Goal: Information Seeking & Learning: Learn about a topic

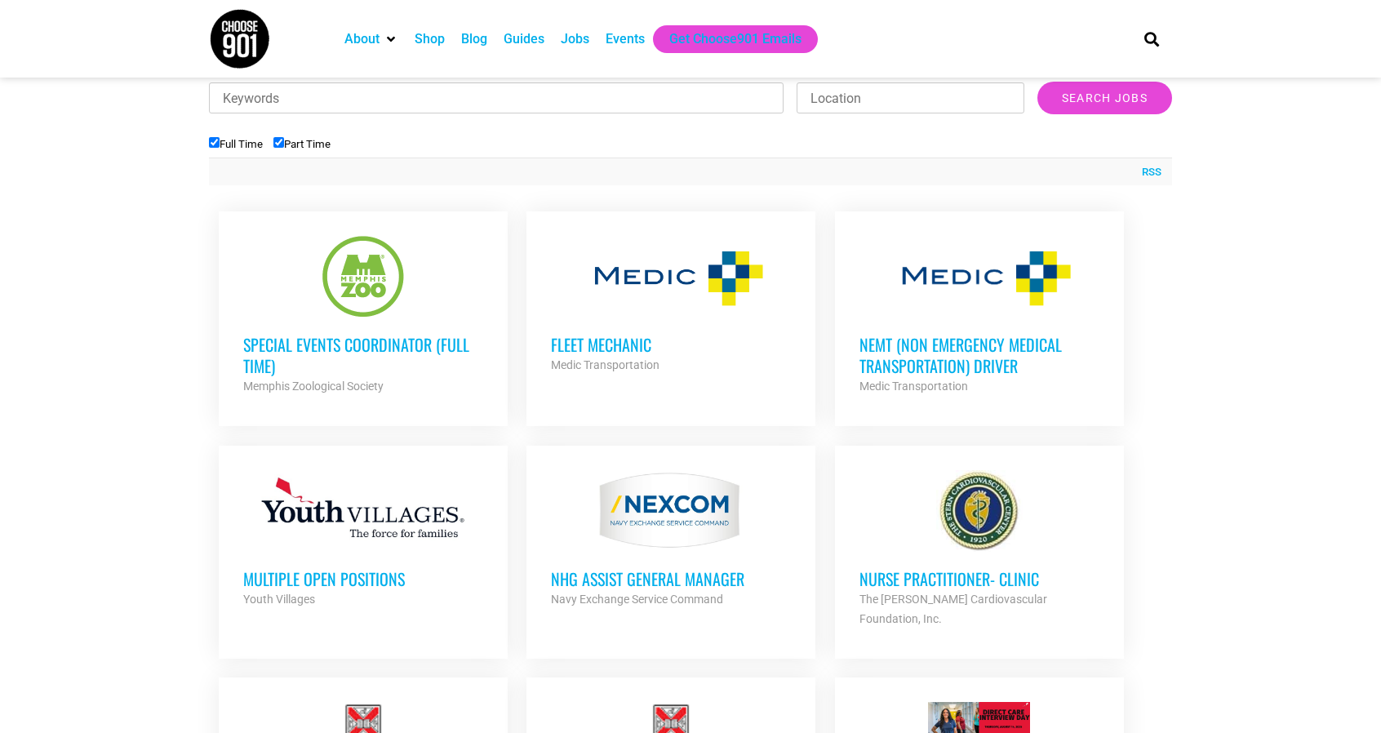
scroll to position [539, 0]
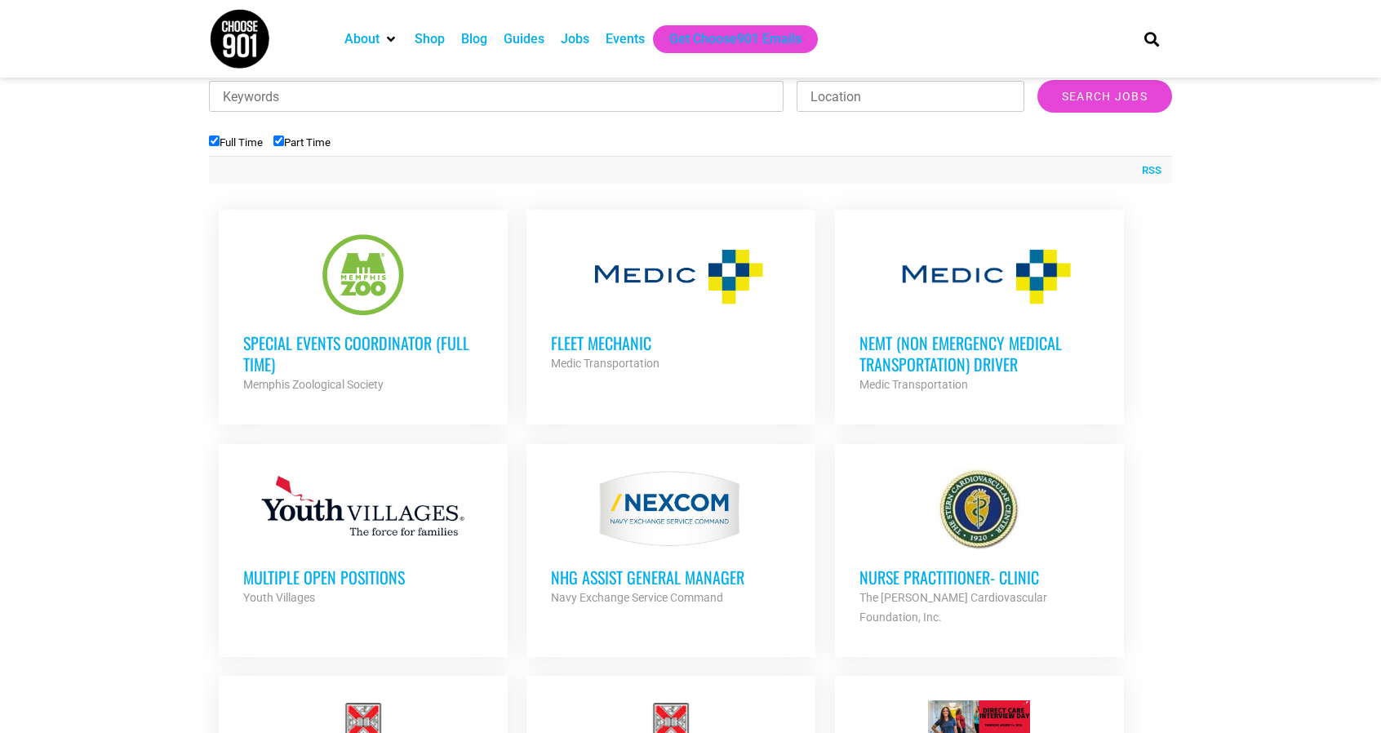
click at [287, 156] on div "RSS" at bounding box center [690, 170] width 963 height 28
click at [284, 146] on label "Part Time" at bounding box center [301, 142] width 57 height 12
click at [284, 146] on input "Part Time" at bounding box center [278, 140] width 11 height 11
checkbox input "false"
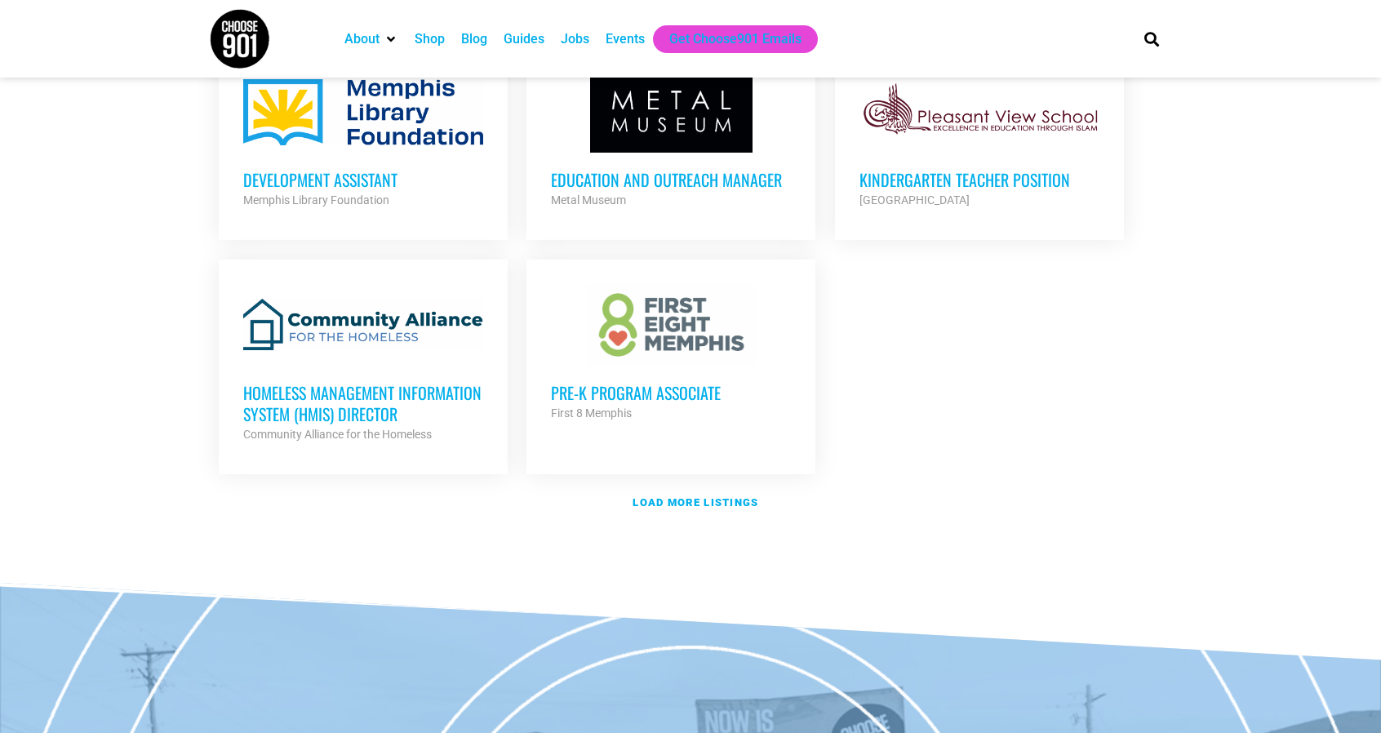
scroll to position [1875, 0]
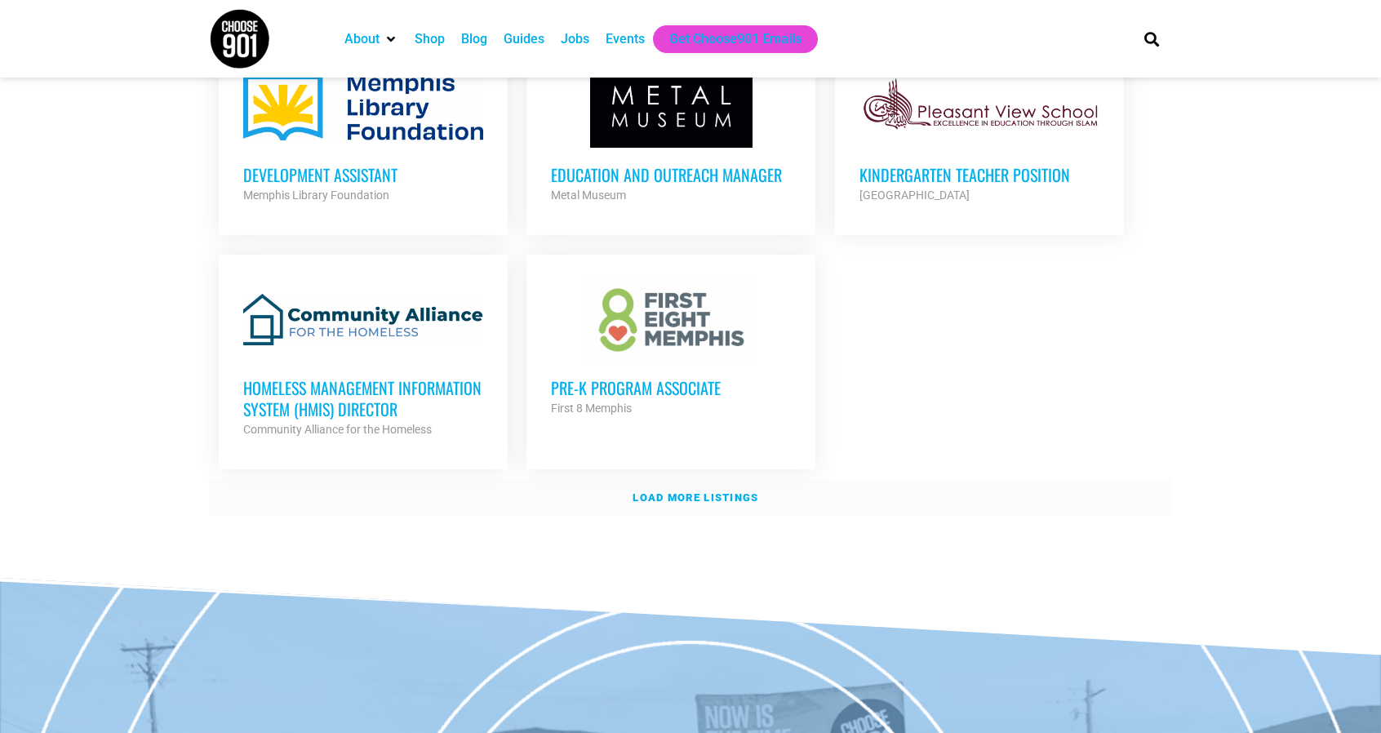
click at [695, 479] on link "Load more listings" at bounding box center [690, 498] width 963 height 38
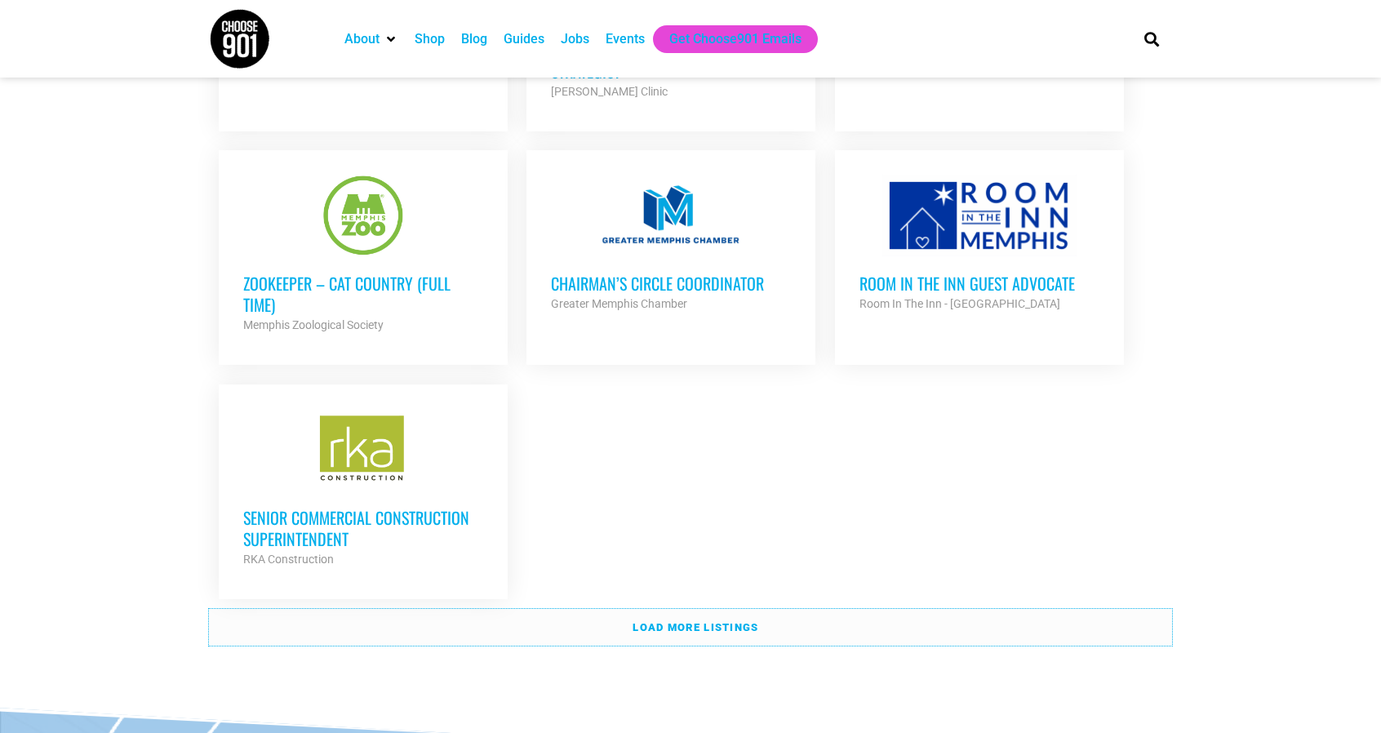
scroll to position [3415, 0]
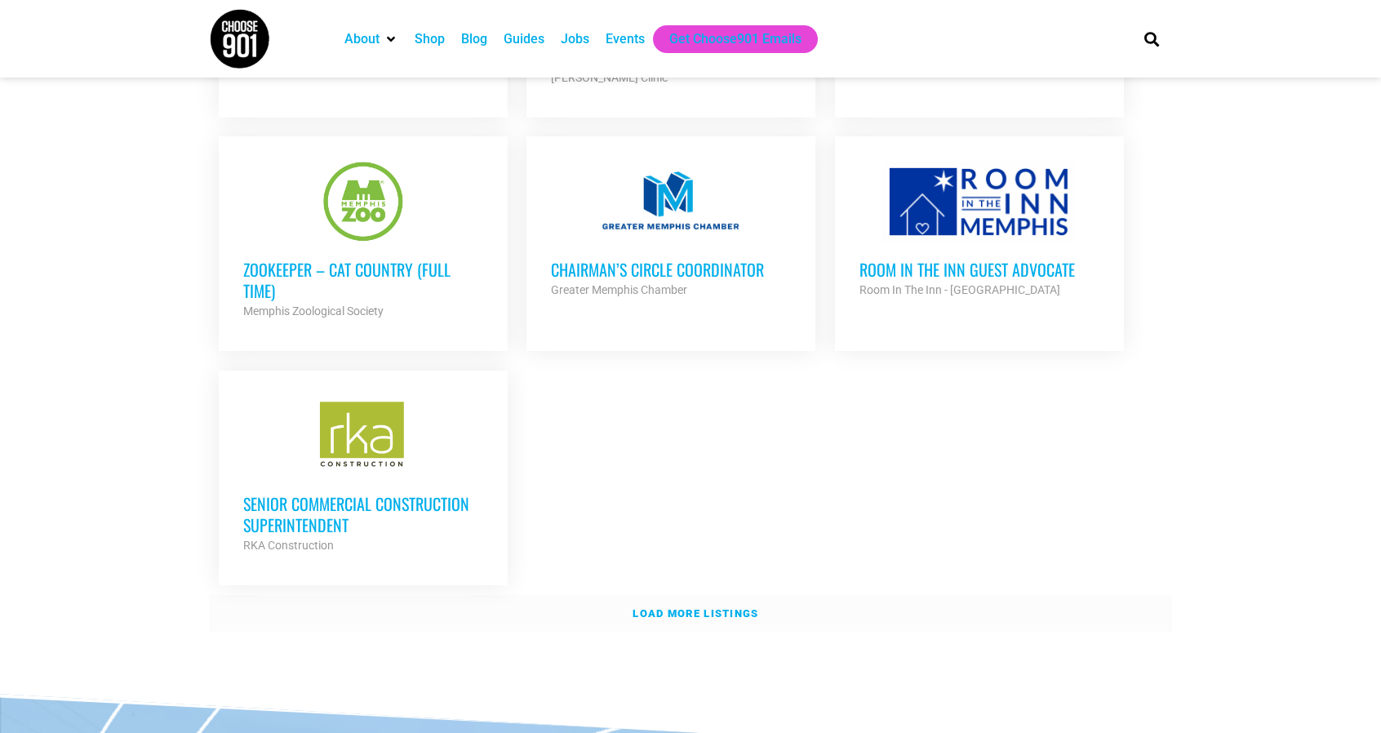
click at [695, 595] on link "Load more listings" at bounding box center [690, 614] width 963 height 38
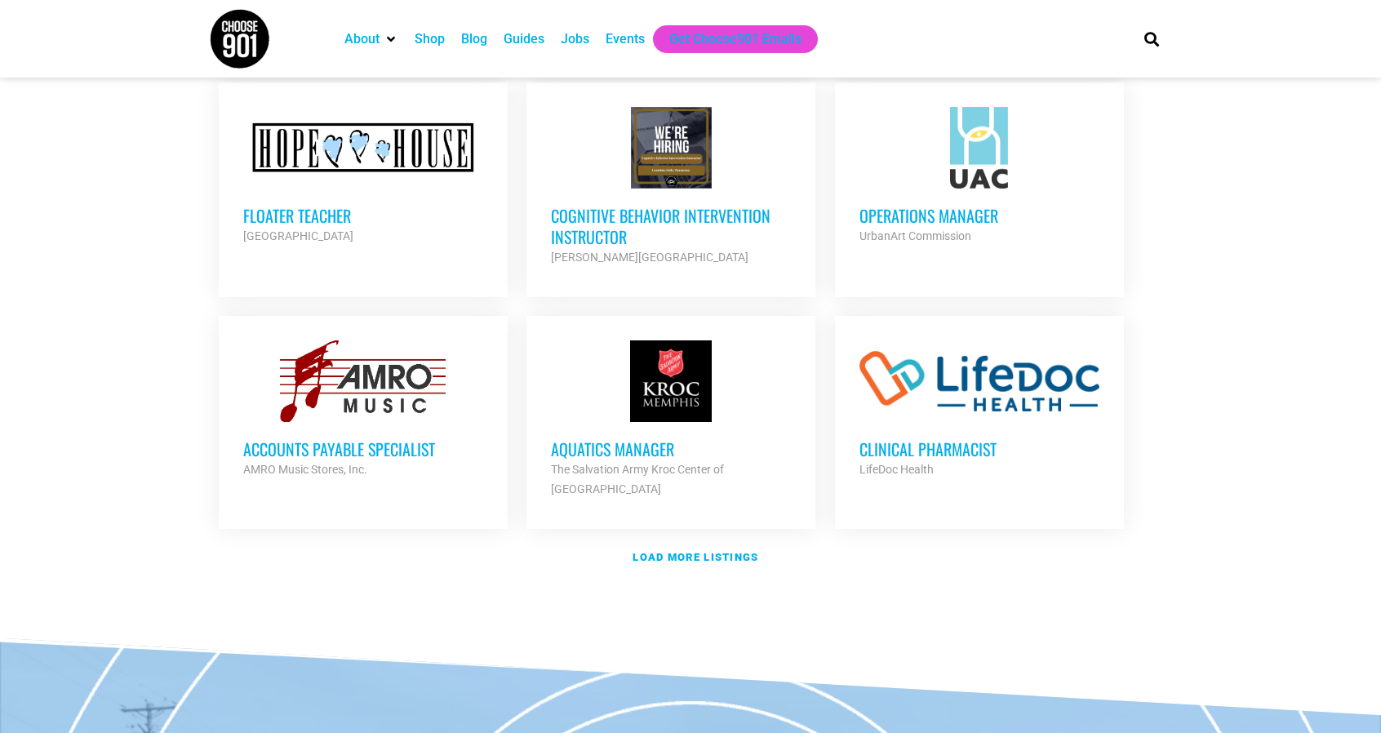
scroll to position [4919, 0]
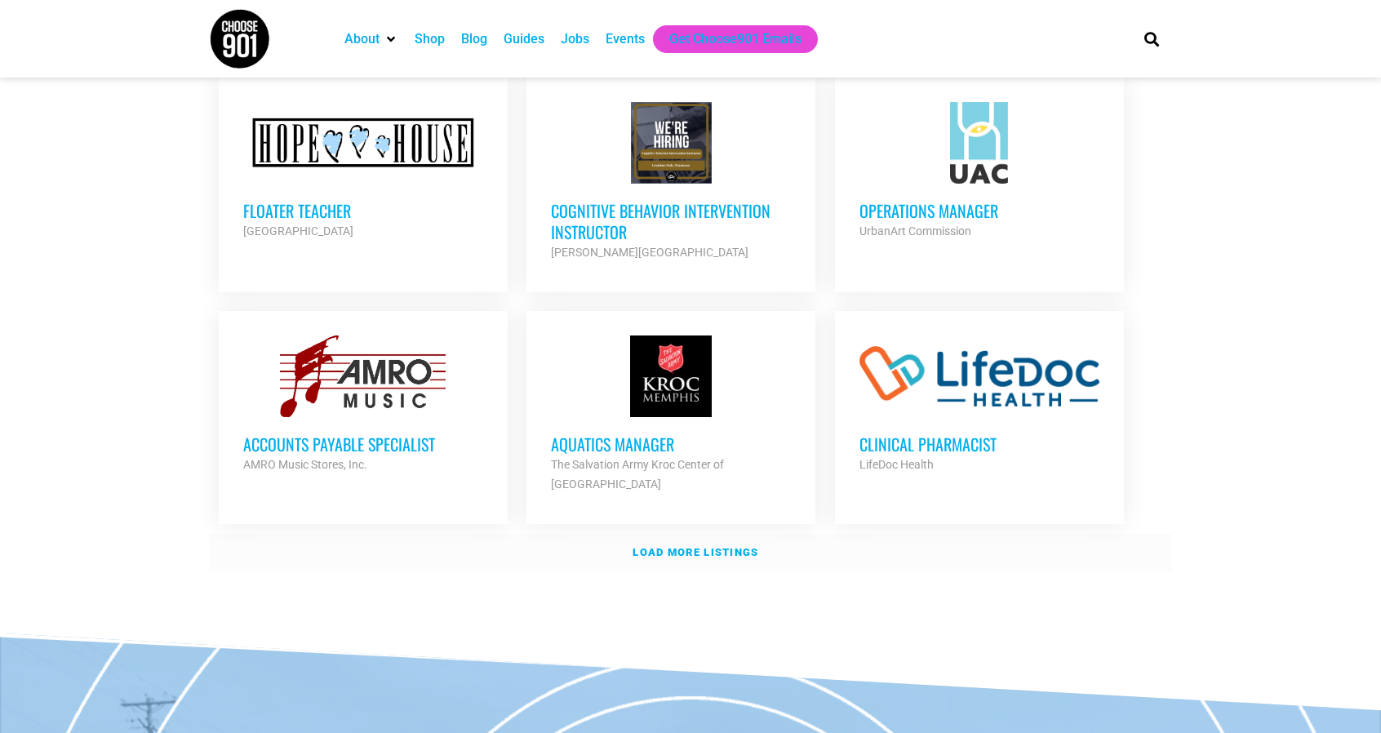
click at [721, 534] on link "Load more listings" at bounding box center [690, 553] width 963 height 38
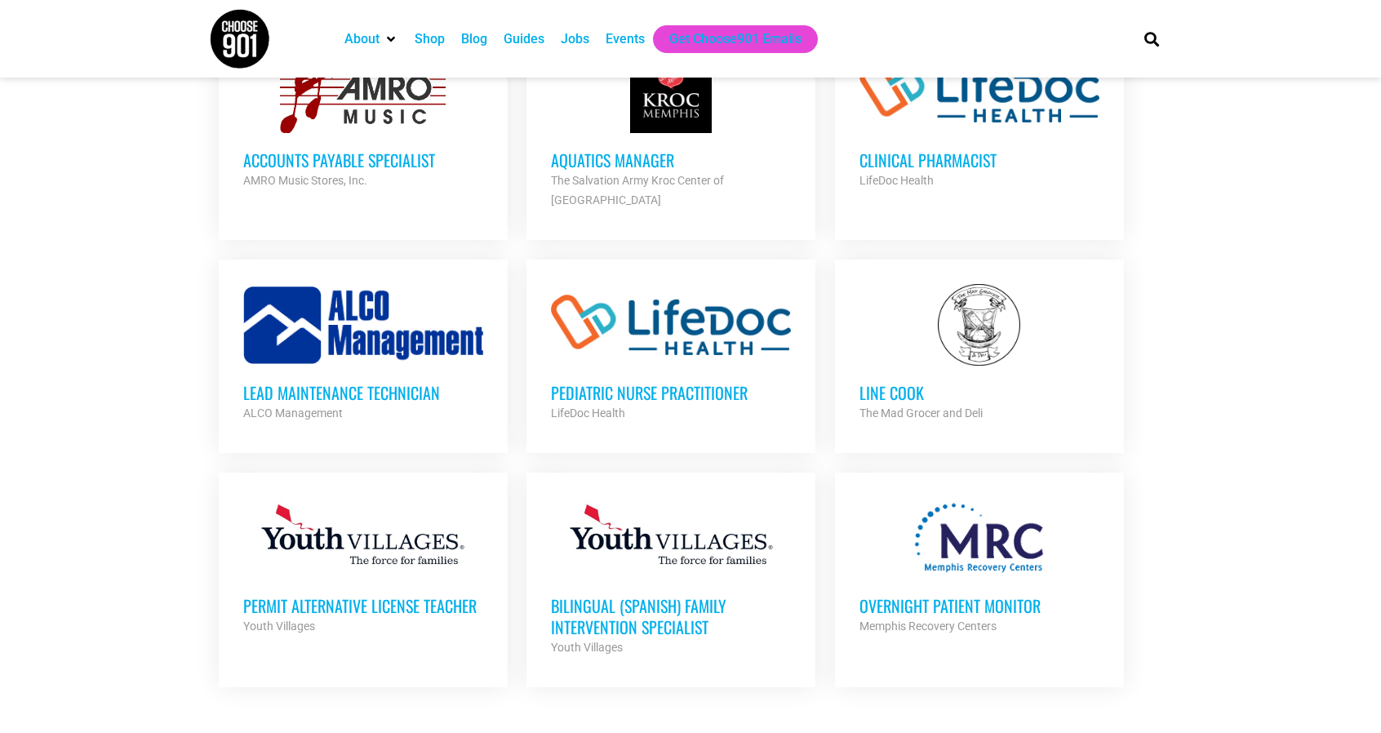
scroll to position [5302, 0]
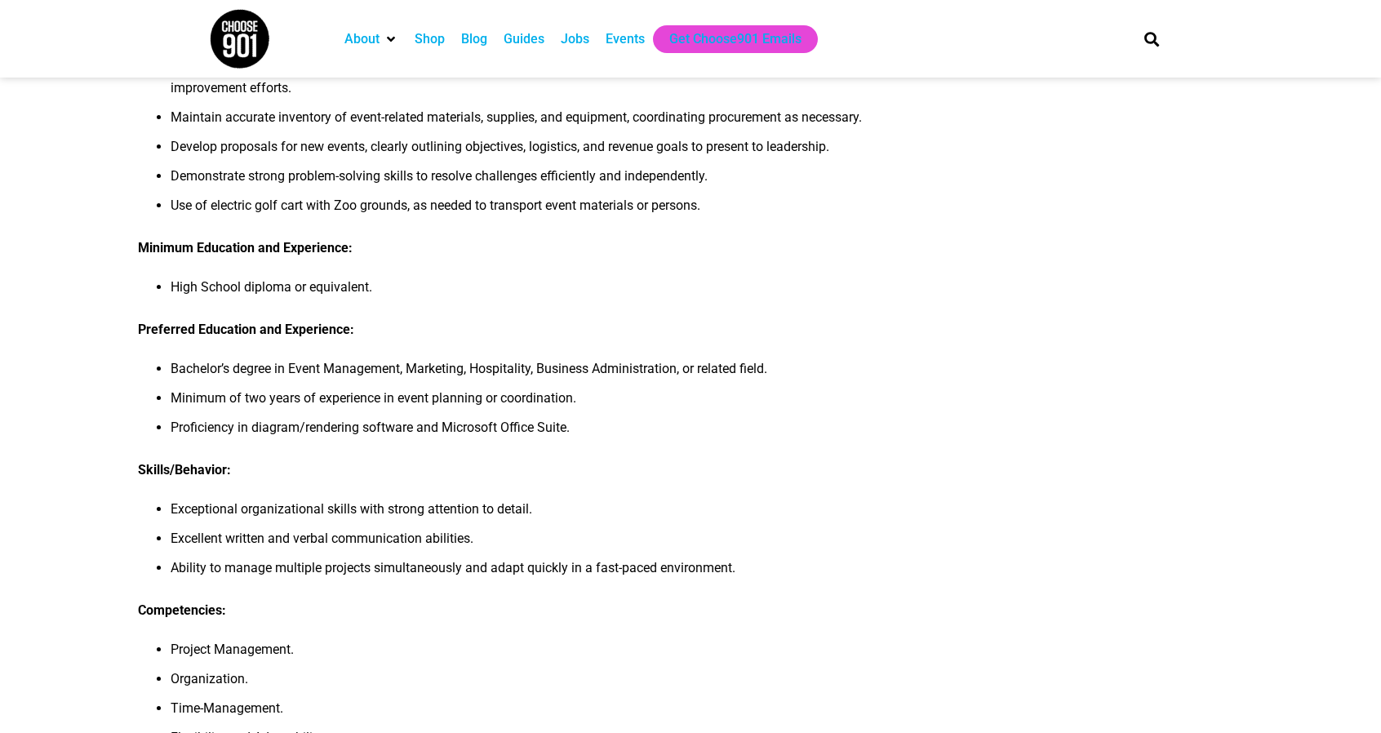
scroll to position [566, 0]
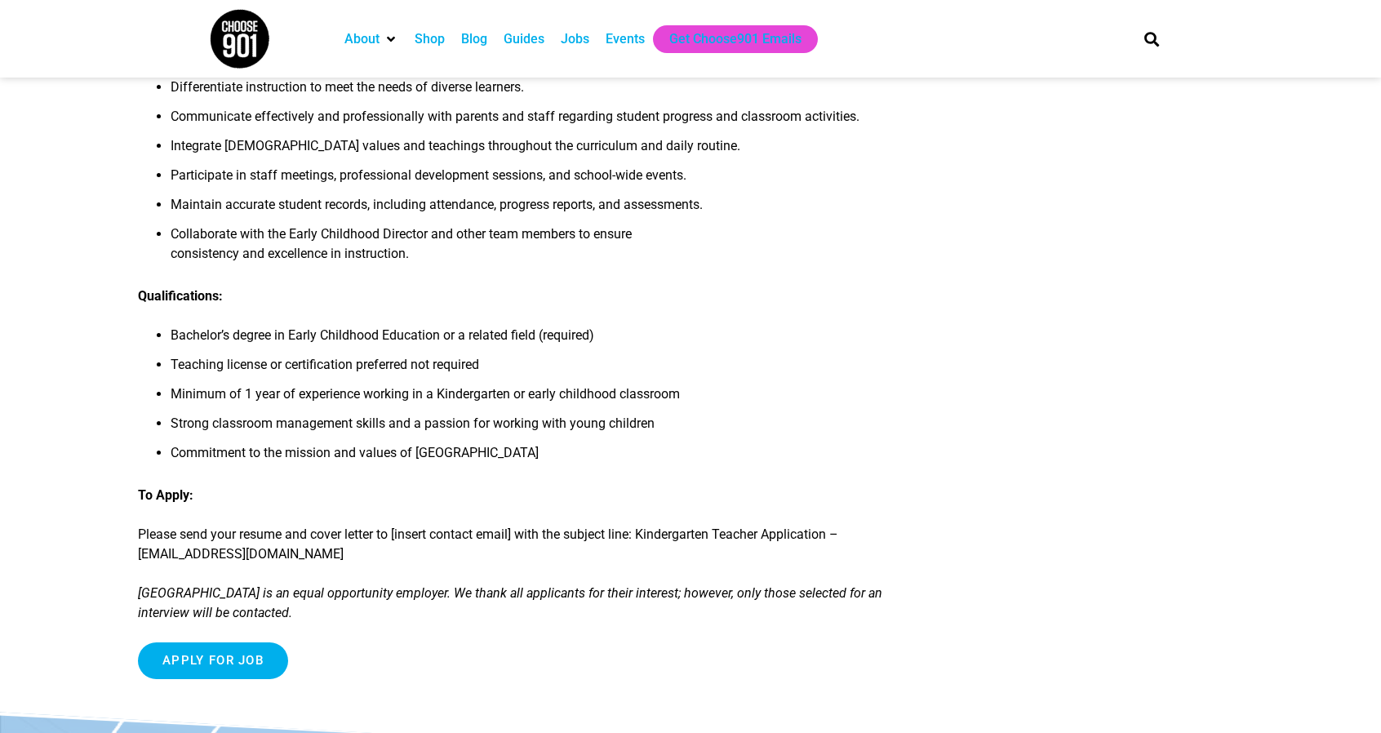
scroll to position [587, 0]
